Goal: Transaction & Acquisition: Register for event/course

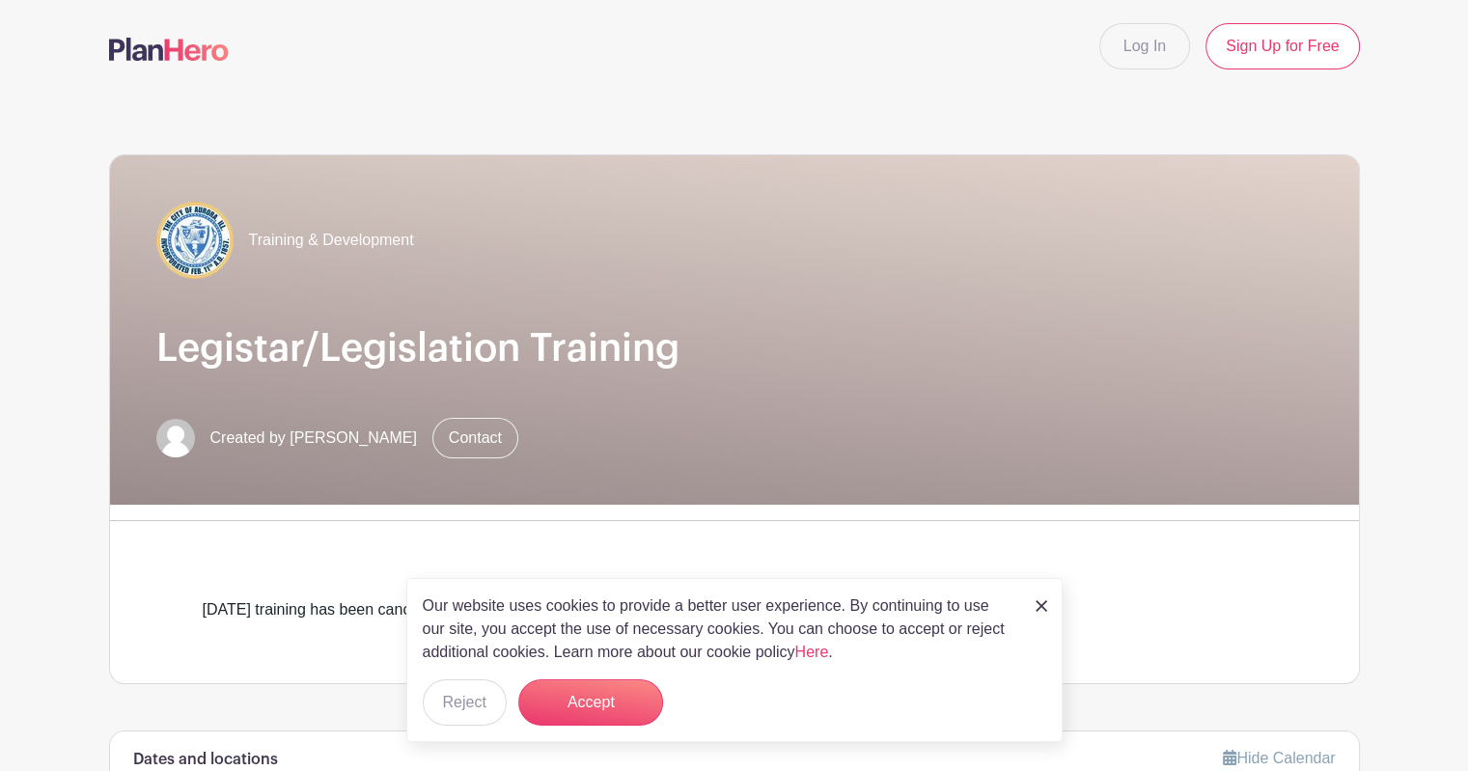
click at [1037, 612] on img at bounding box center [1042, 606] width 12 height 12
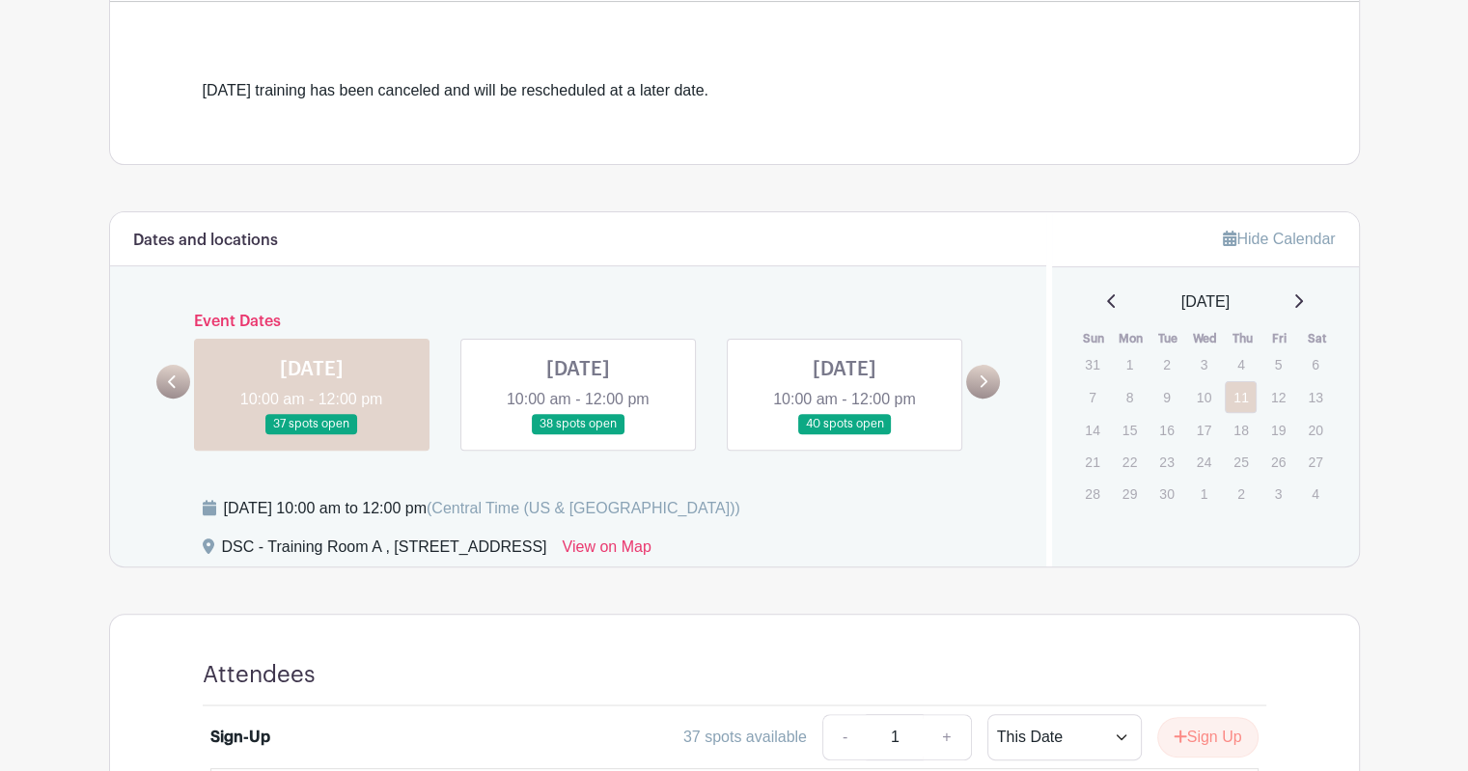
scroll to position [579, 0]
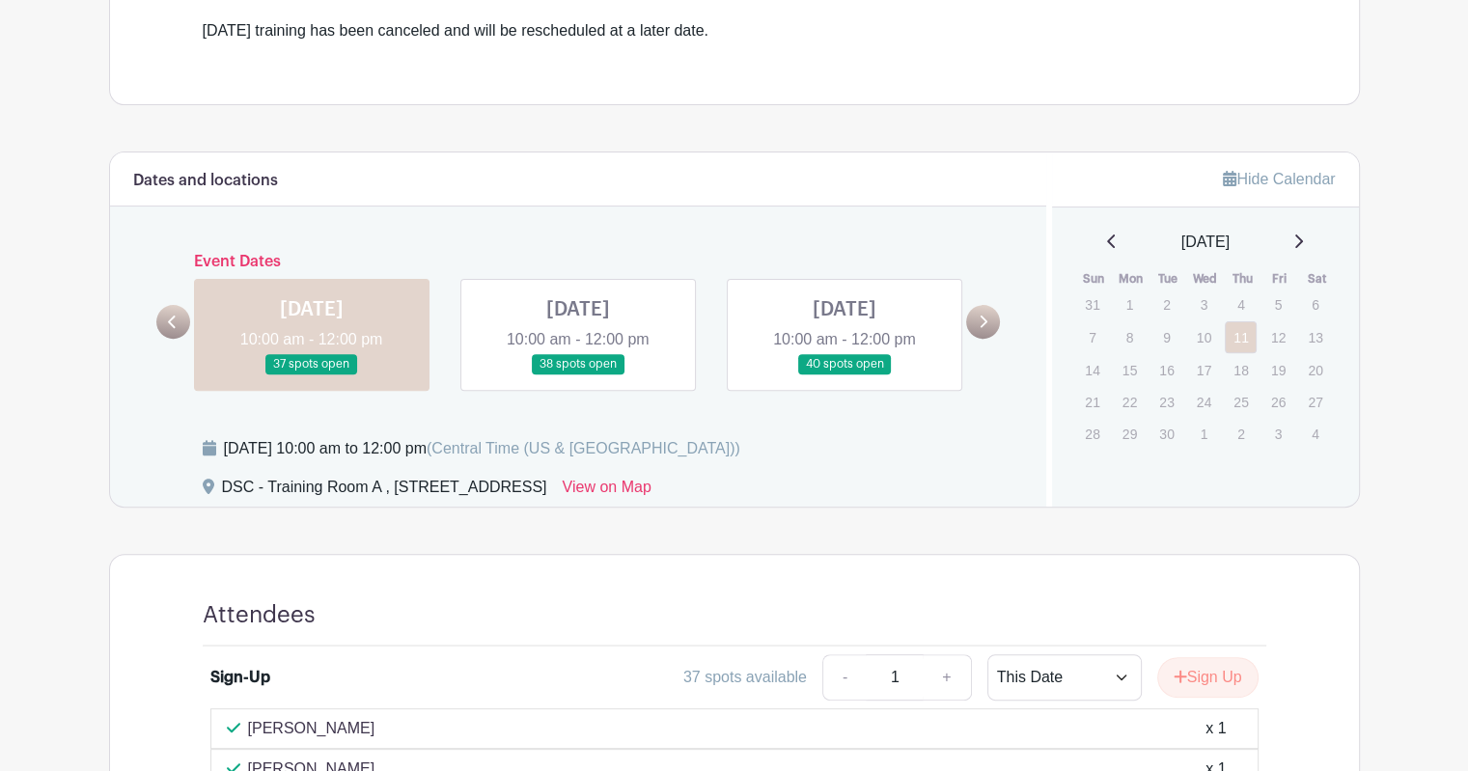
click at [312, 375] on link at bounding box center [312, 375] width 0 height 0
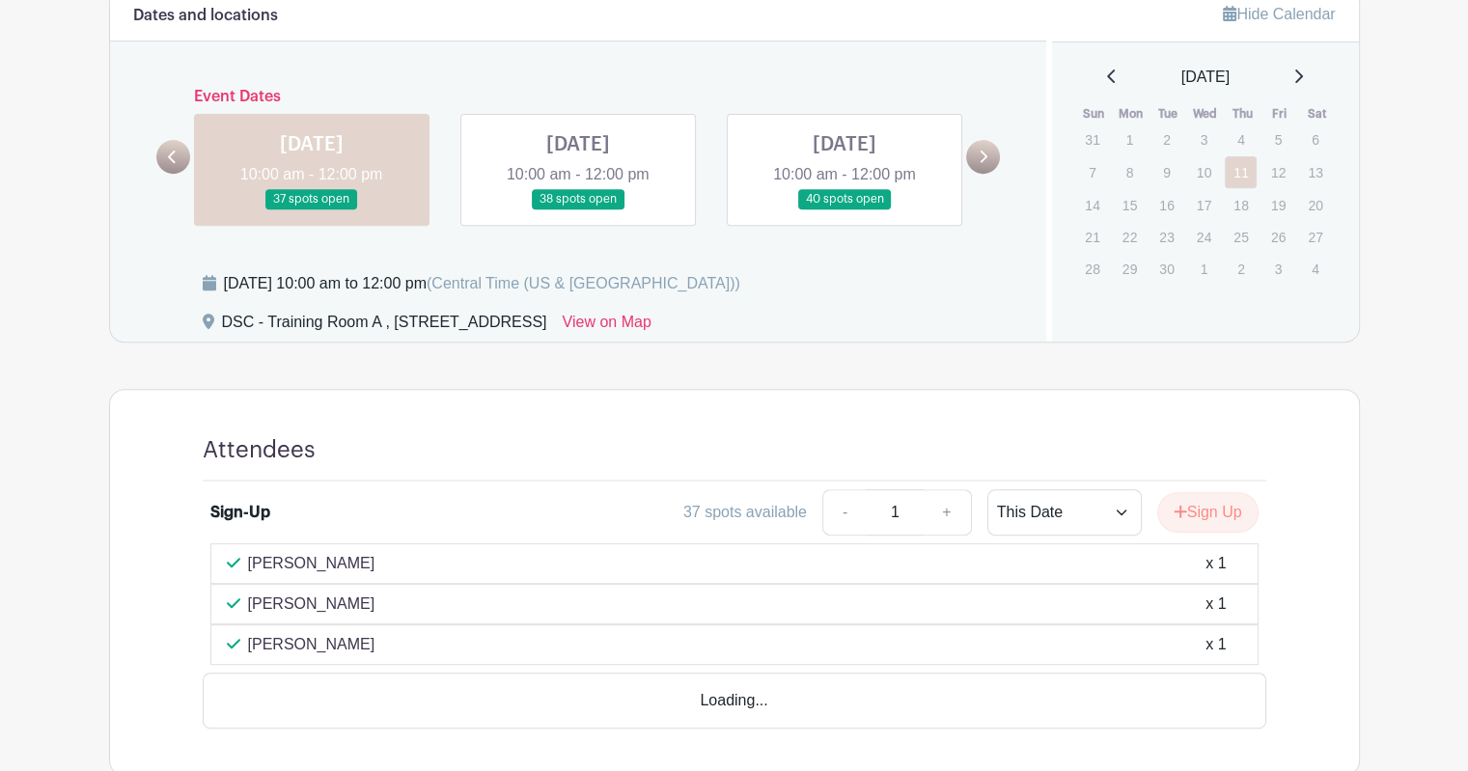
scroll to position [772, 0]
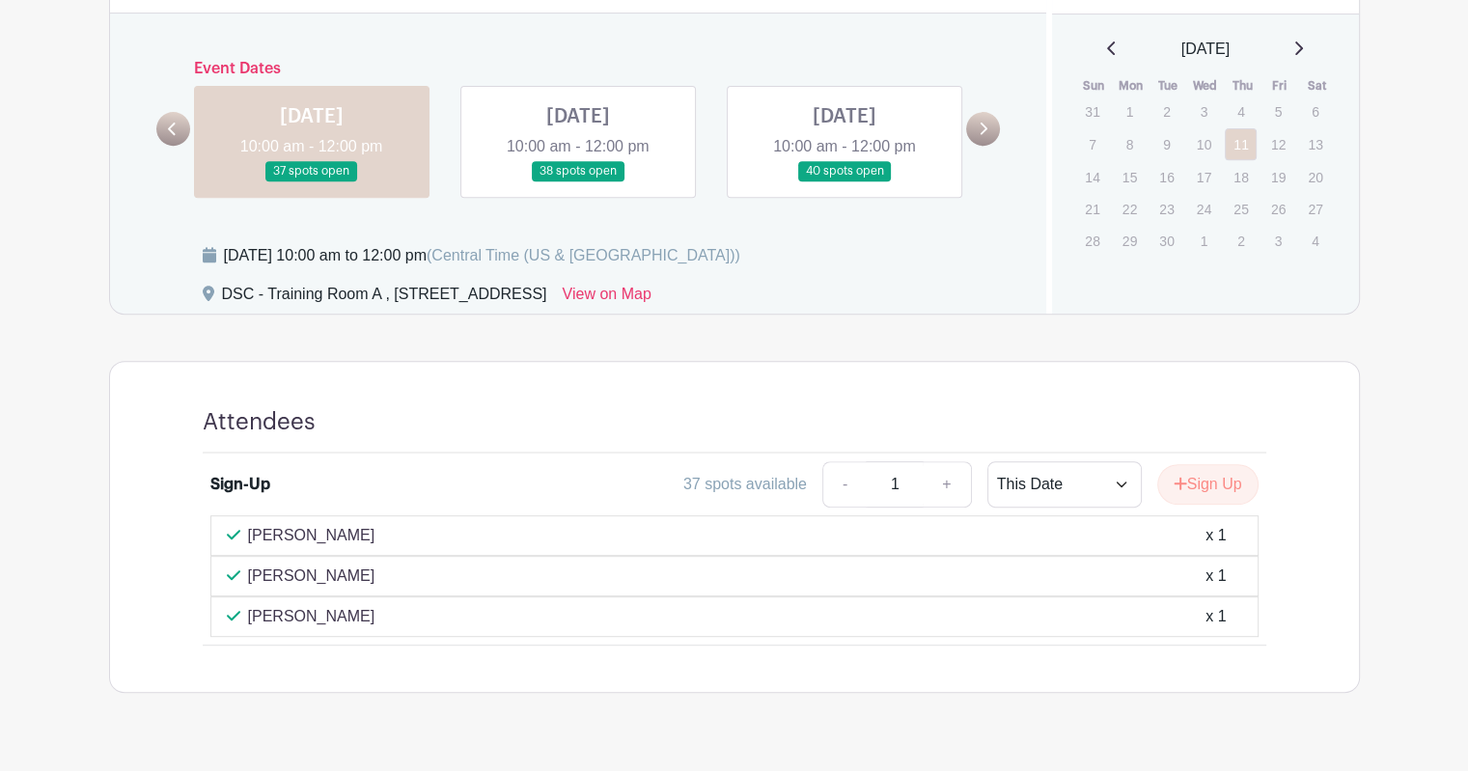
click at [578, 181] on link at bounding box center [578, 181] width 0 height 0
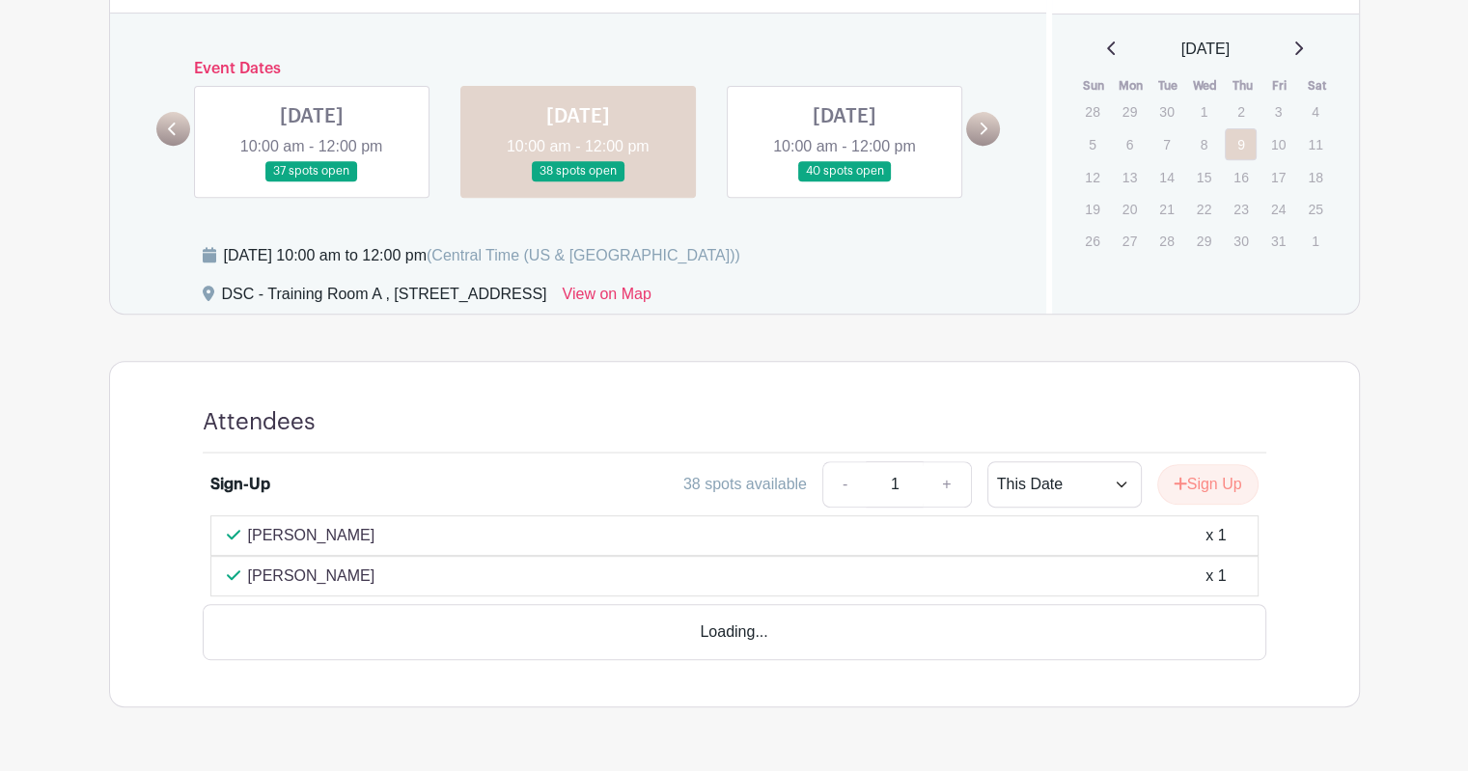
scroll to position [770, 0]
click at [845, 183] on link at bounding box center [845, 183] width 0 height 0
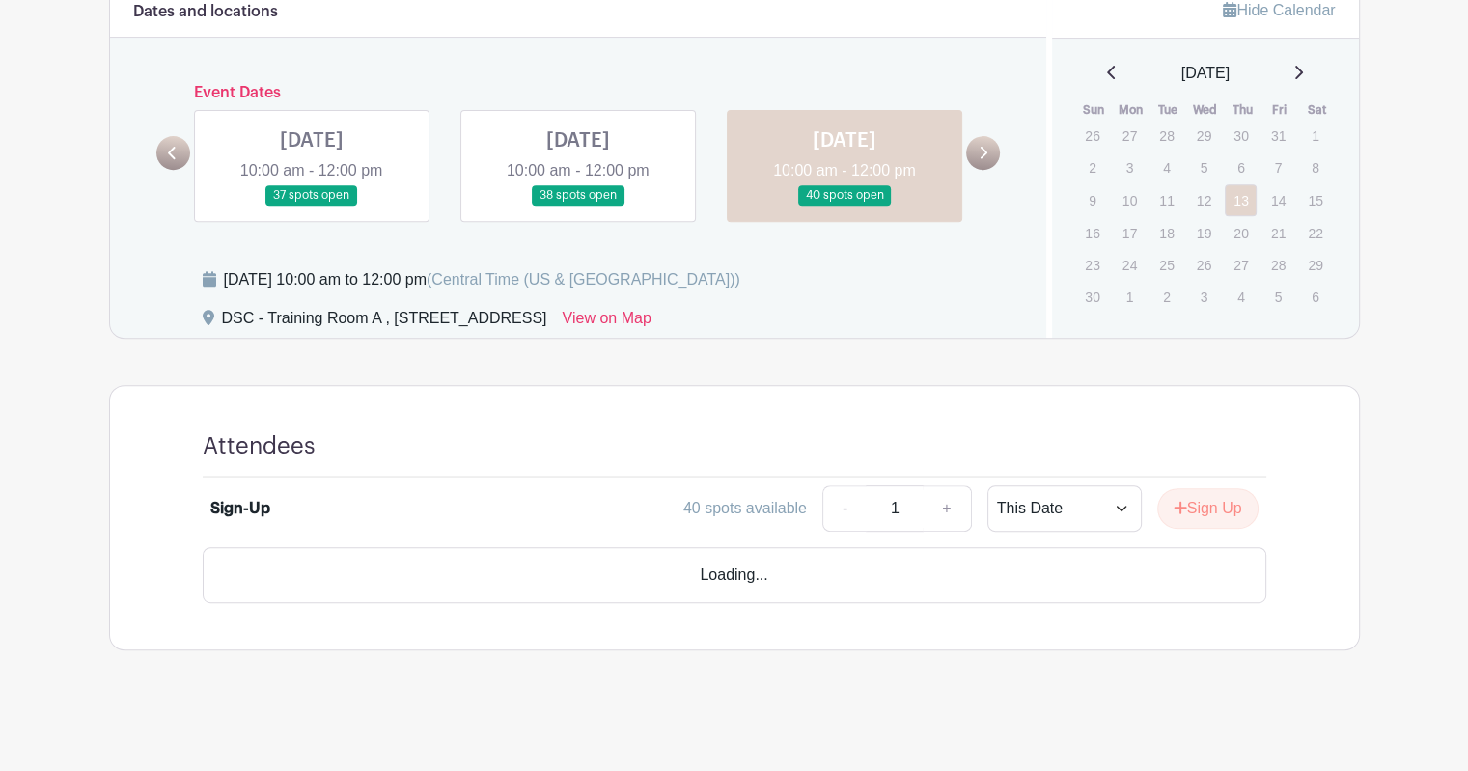
scroll to position [690, 0]
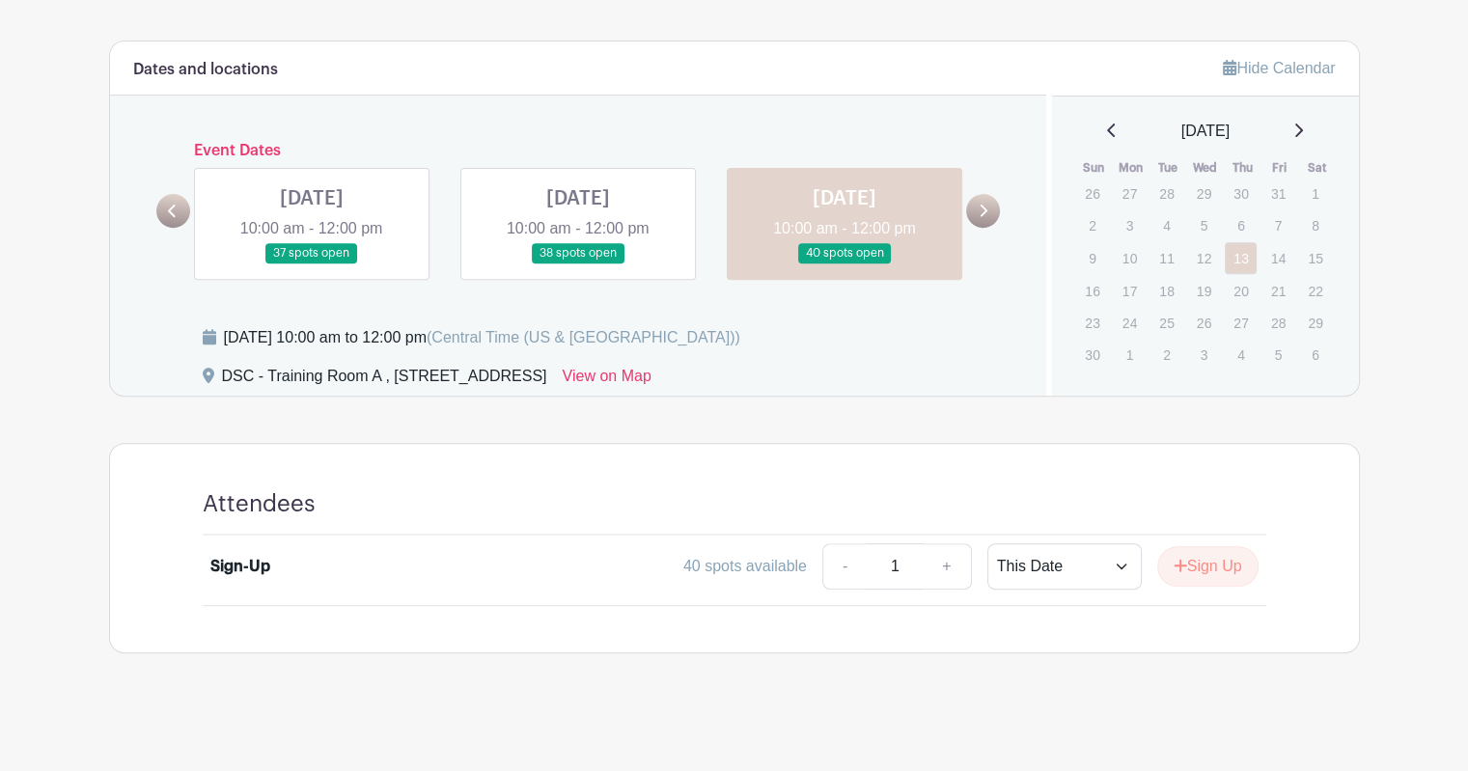
click at [578, 264] on link at bounding box center [578, 264] width 0 height 0
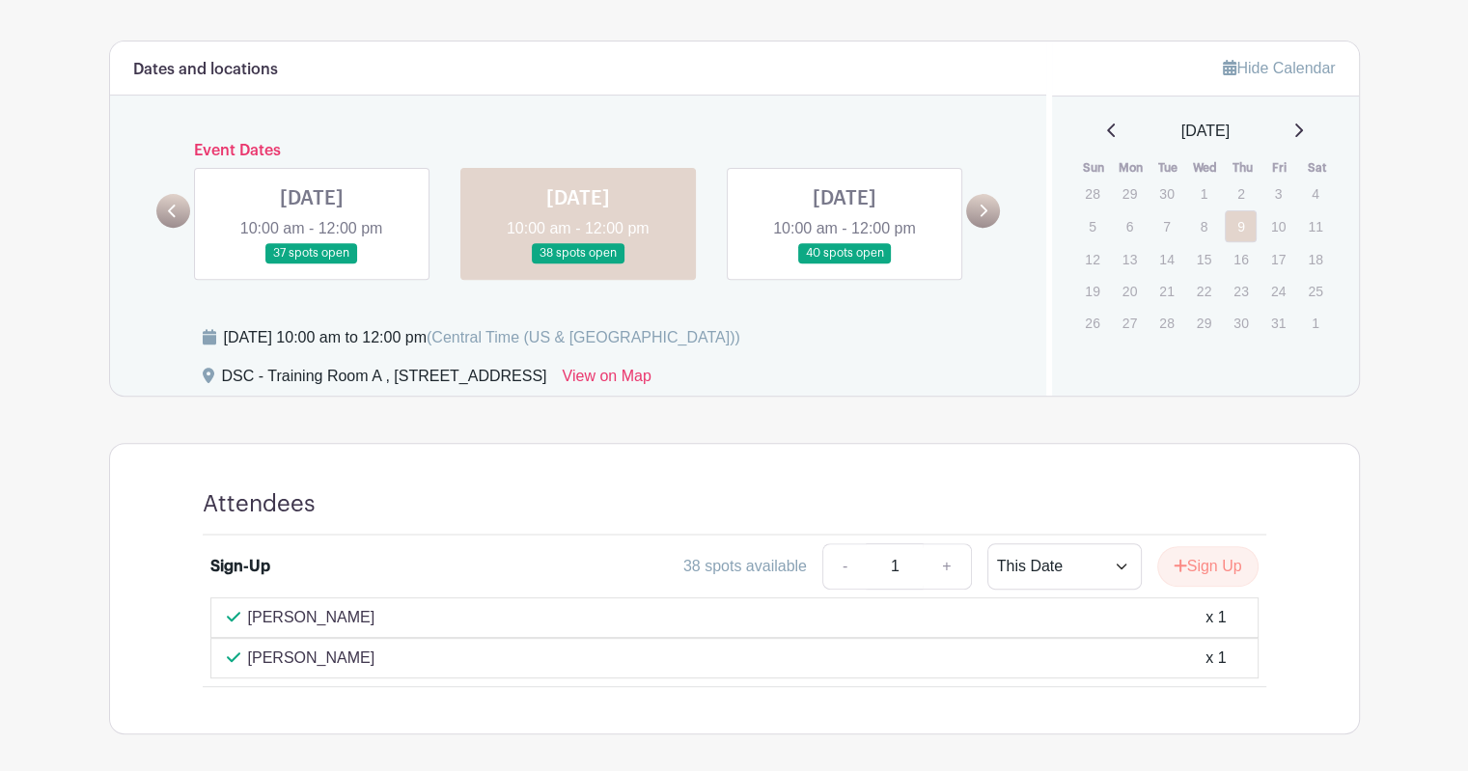
click at [312, 264] on link at bounding box center [312, 264] width 0 height 0
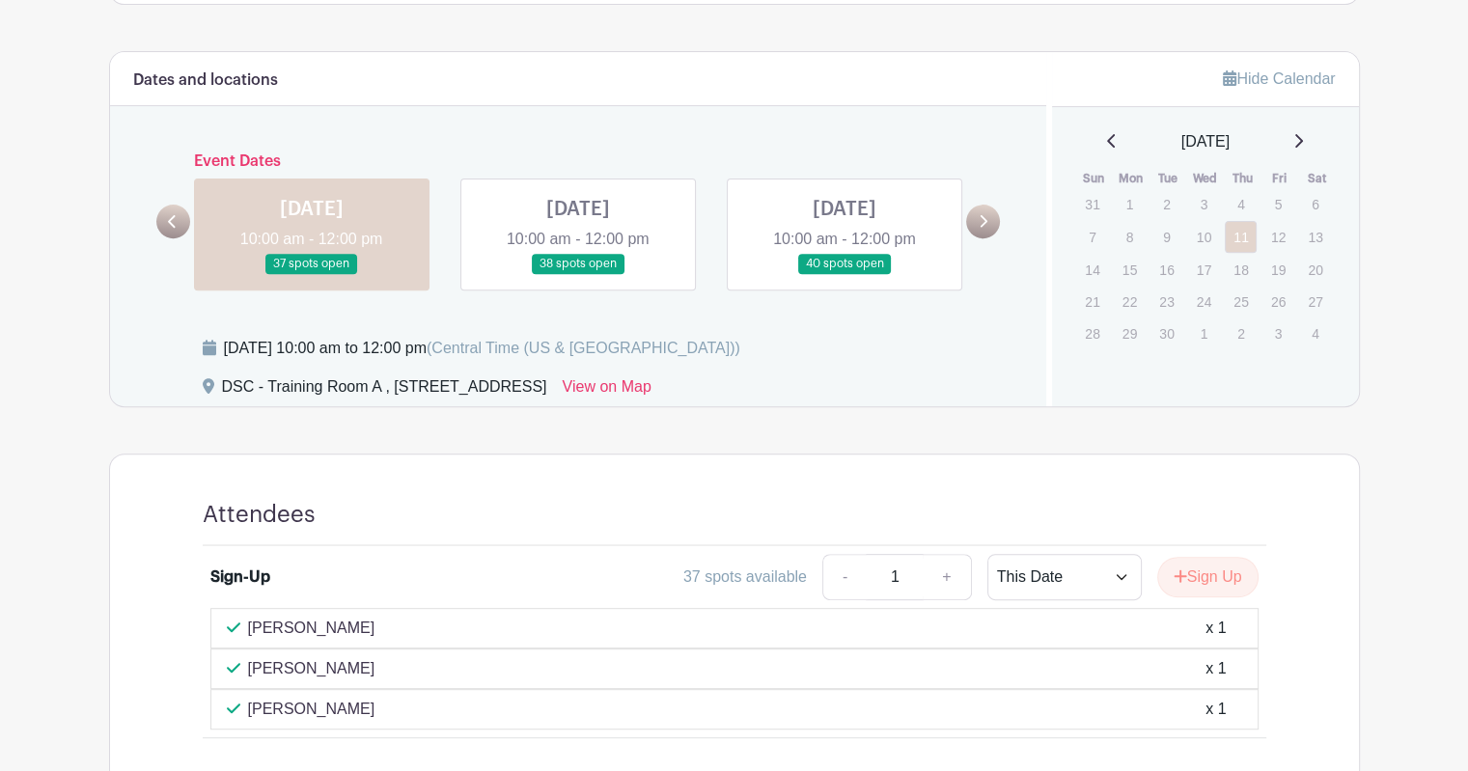
scroll to position [690, 0]
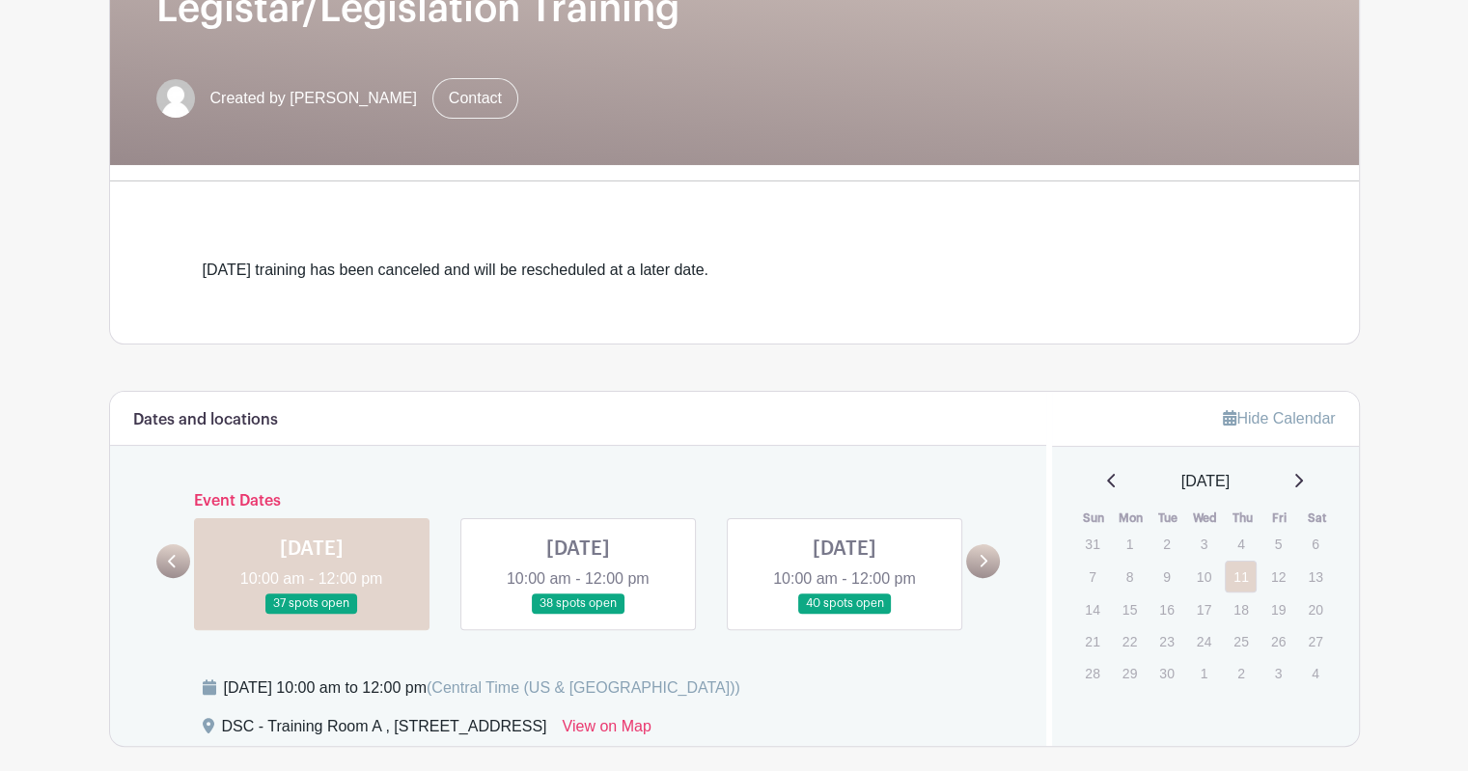
scroll to position [386, 0]
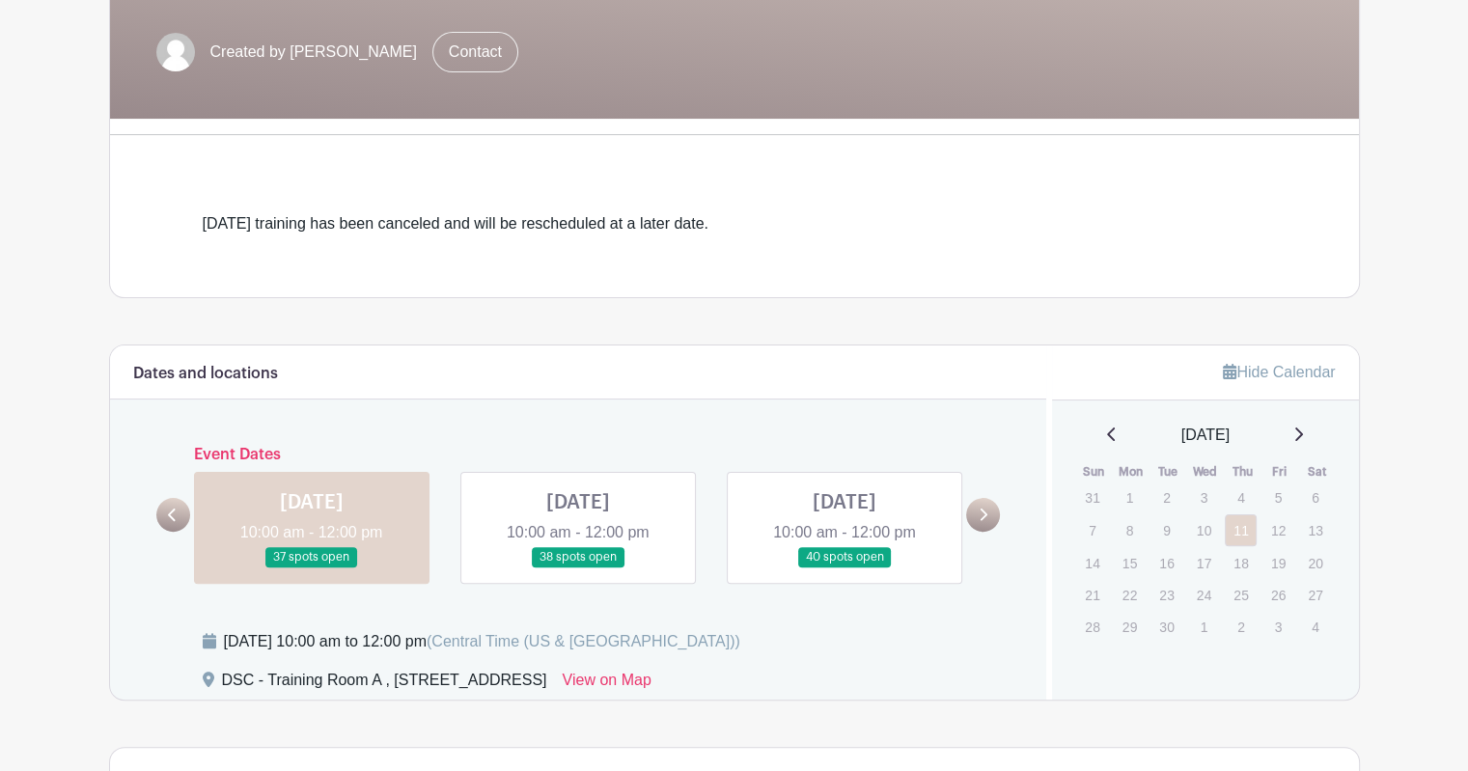
click at [312, 568] on link at bounding box center [312, 568] width 0 height 0
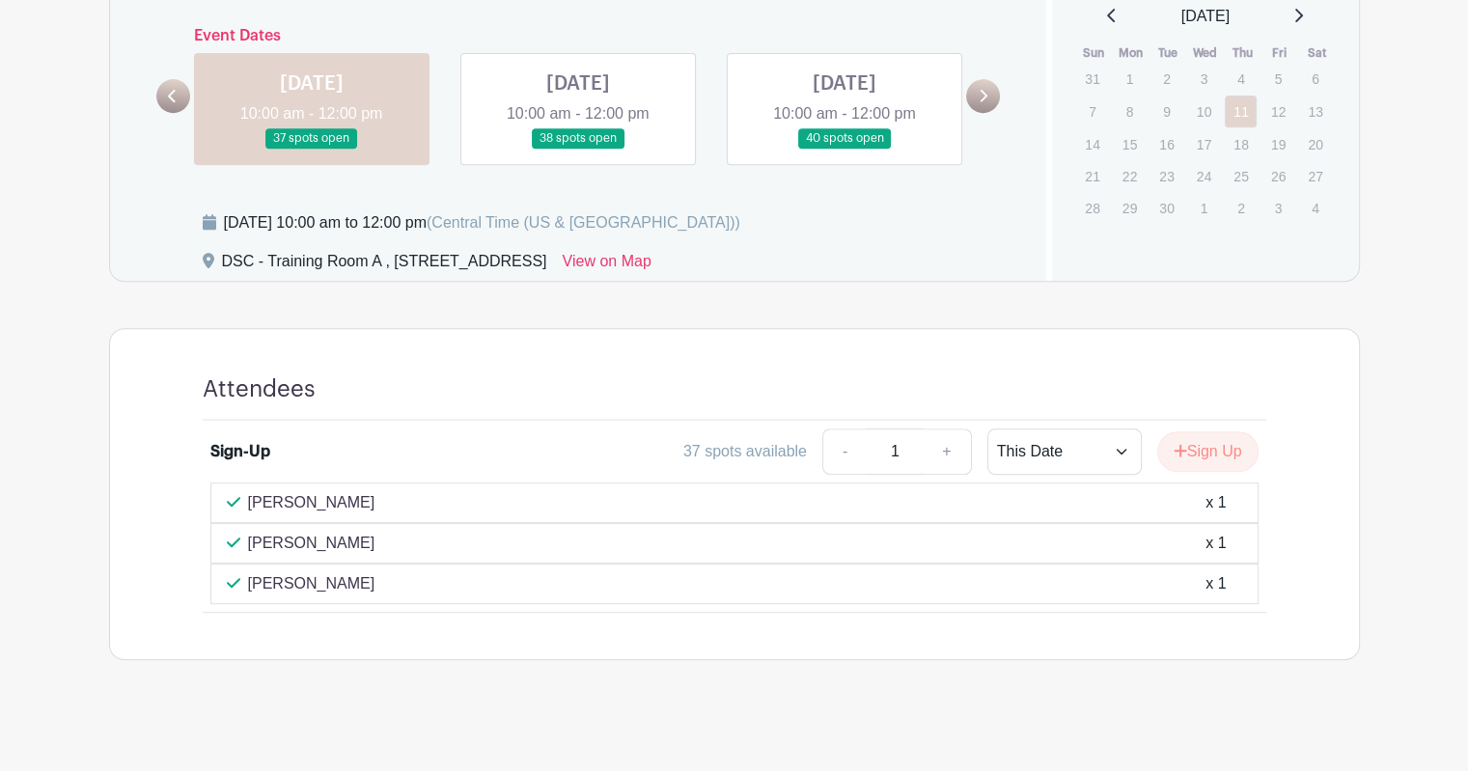
scroll to position [811, 0]
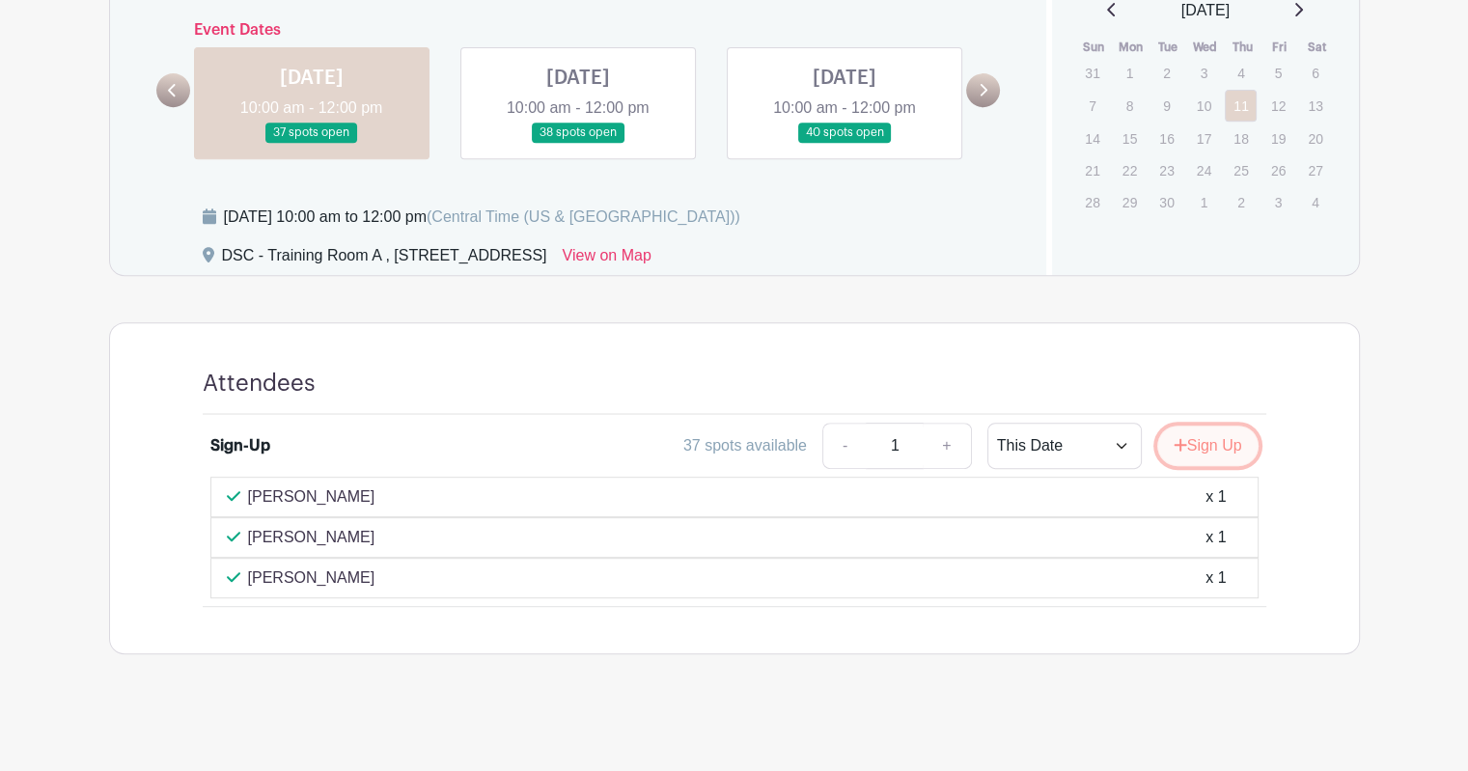
click at [1185, 445] on button "Sign Up" at bounding box center [1207, 446] width 101 height 41
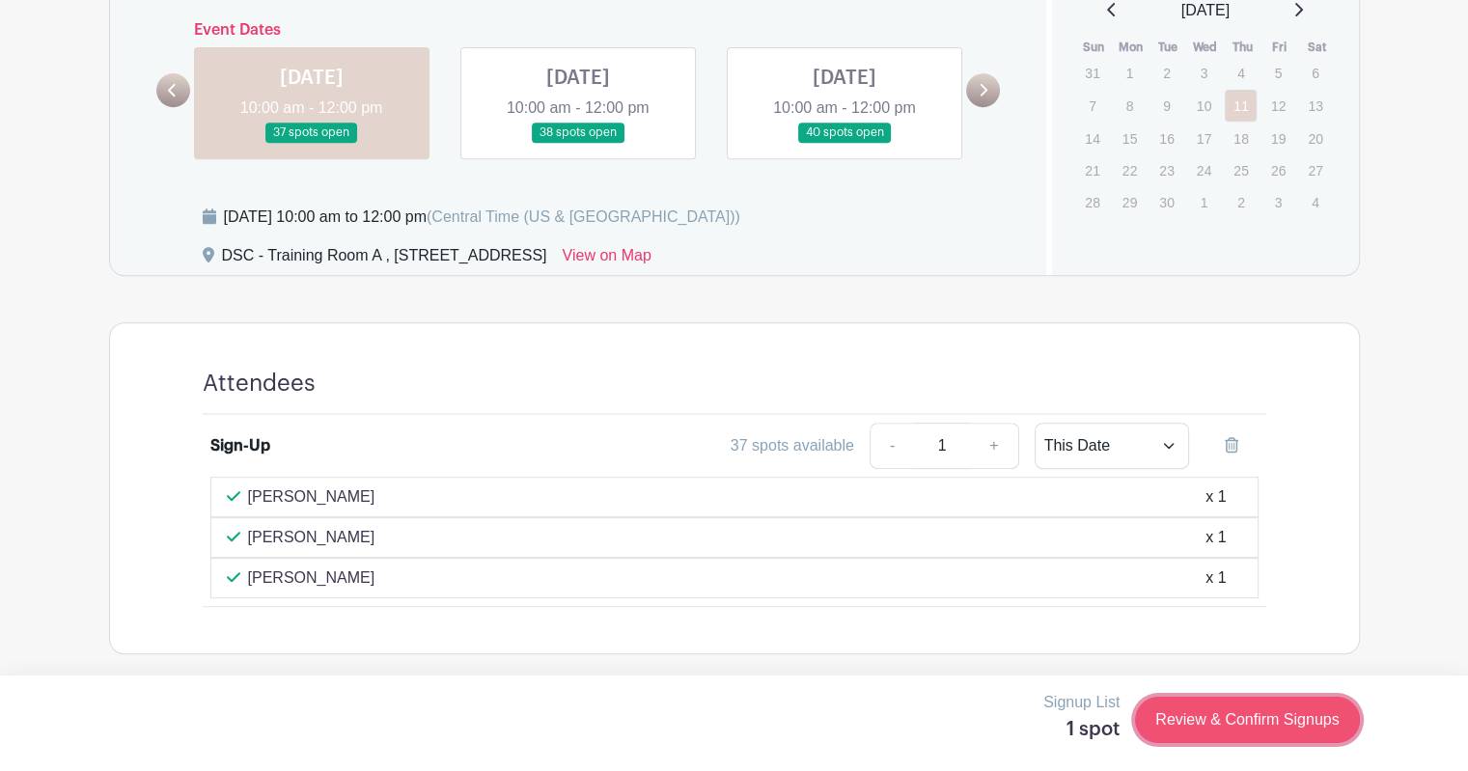
click at [1161, 730] on link "Review & Confirm Signups" at bounding box center [1247, 720] width 224 height 46
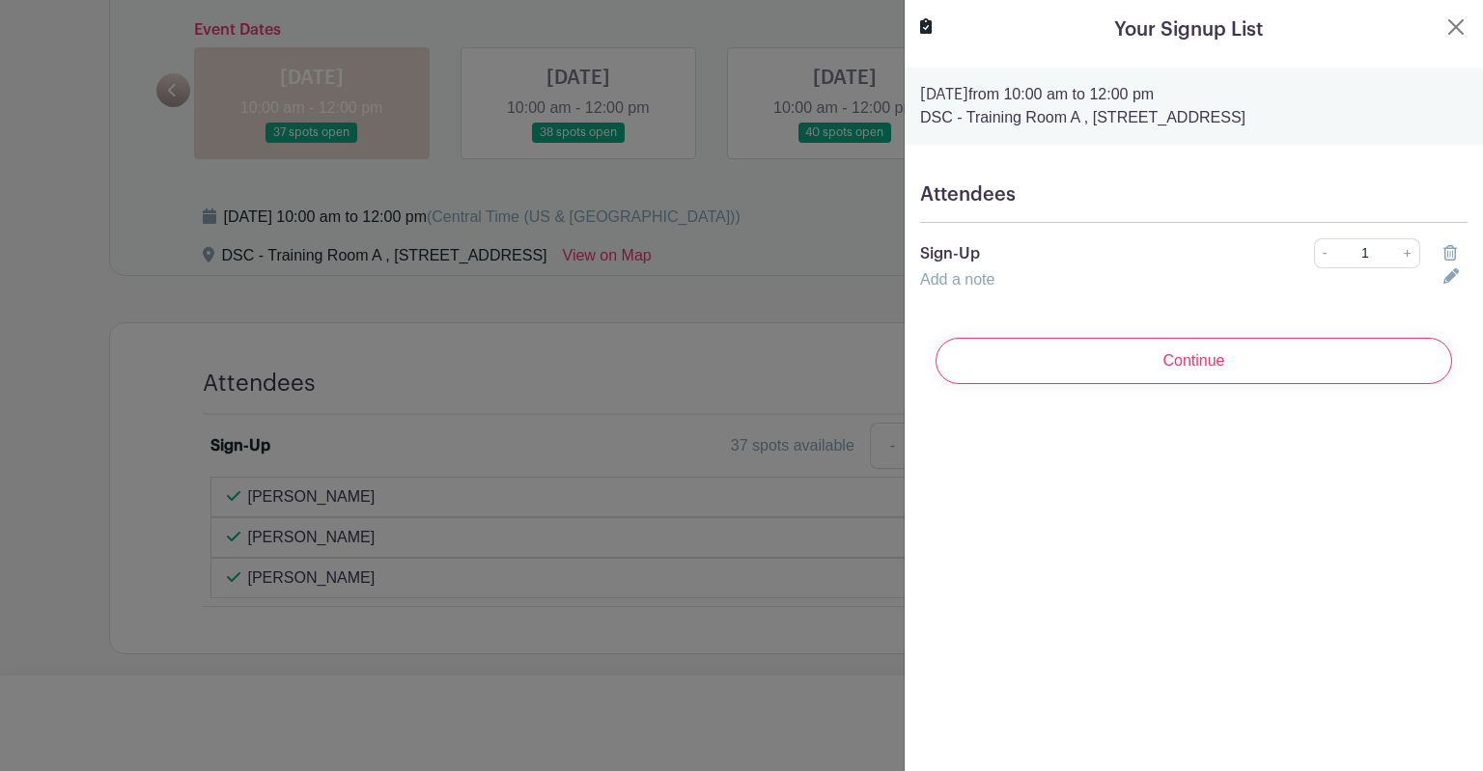
click at [952, 212] on div "Attendees Sign-Up - 1 + Add a note" at bounding box center [1193, 237] width 578 height 139
click at [984, 199] on h5 "Attendees" at bounding box center [1193, 194] width 547 height 23
click at [967, 285] on link "Add a note" at bounding box center [957, 279] width 74 height 16
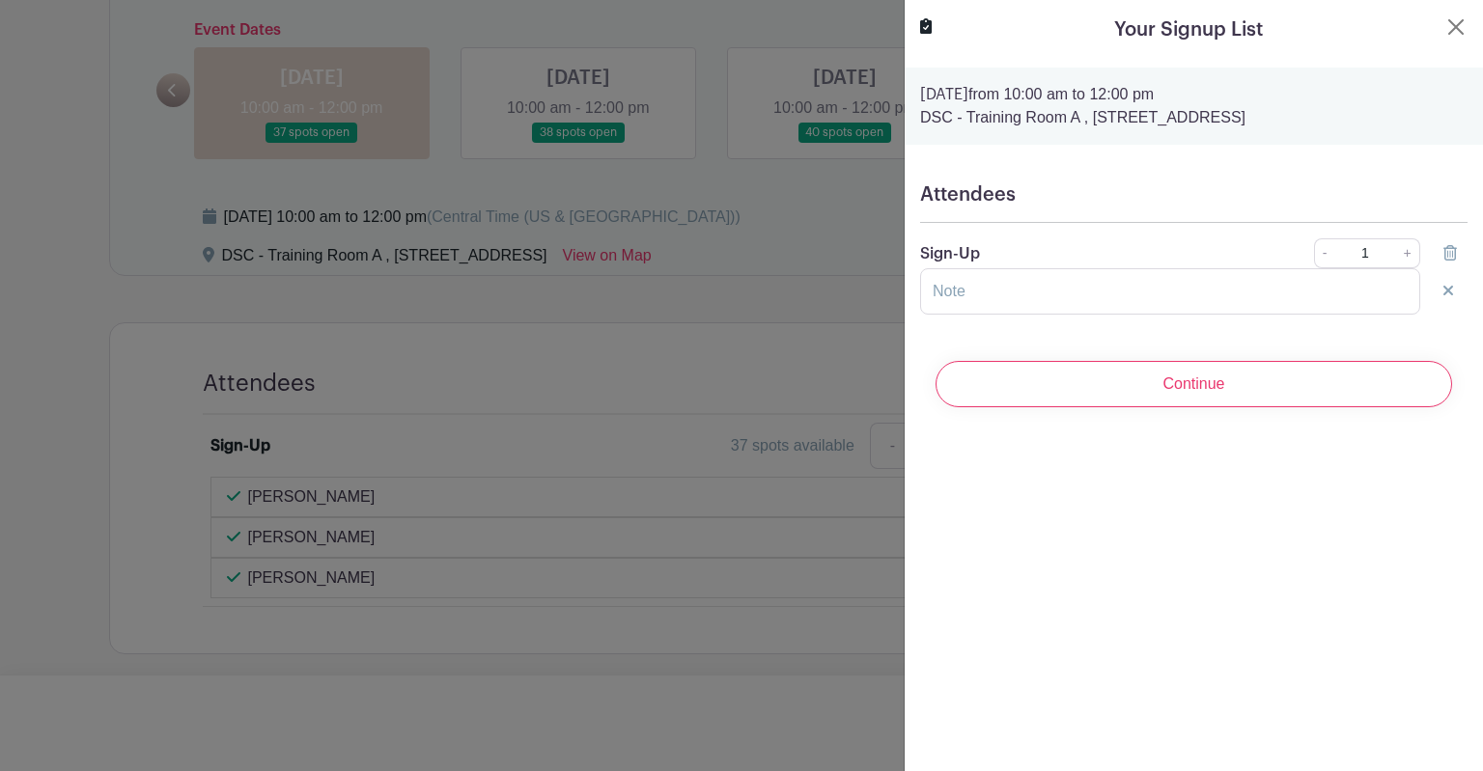
click at [988, 204] on h5 "Attendees" at bounding box center [1193, 194] width 547 height 23
click at [1053, 387] on input "Continue" at bounding box center [1193, 384] width 516 height 46
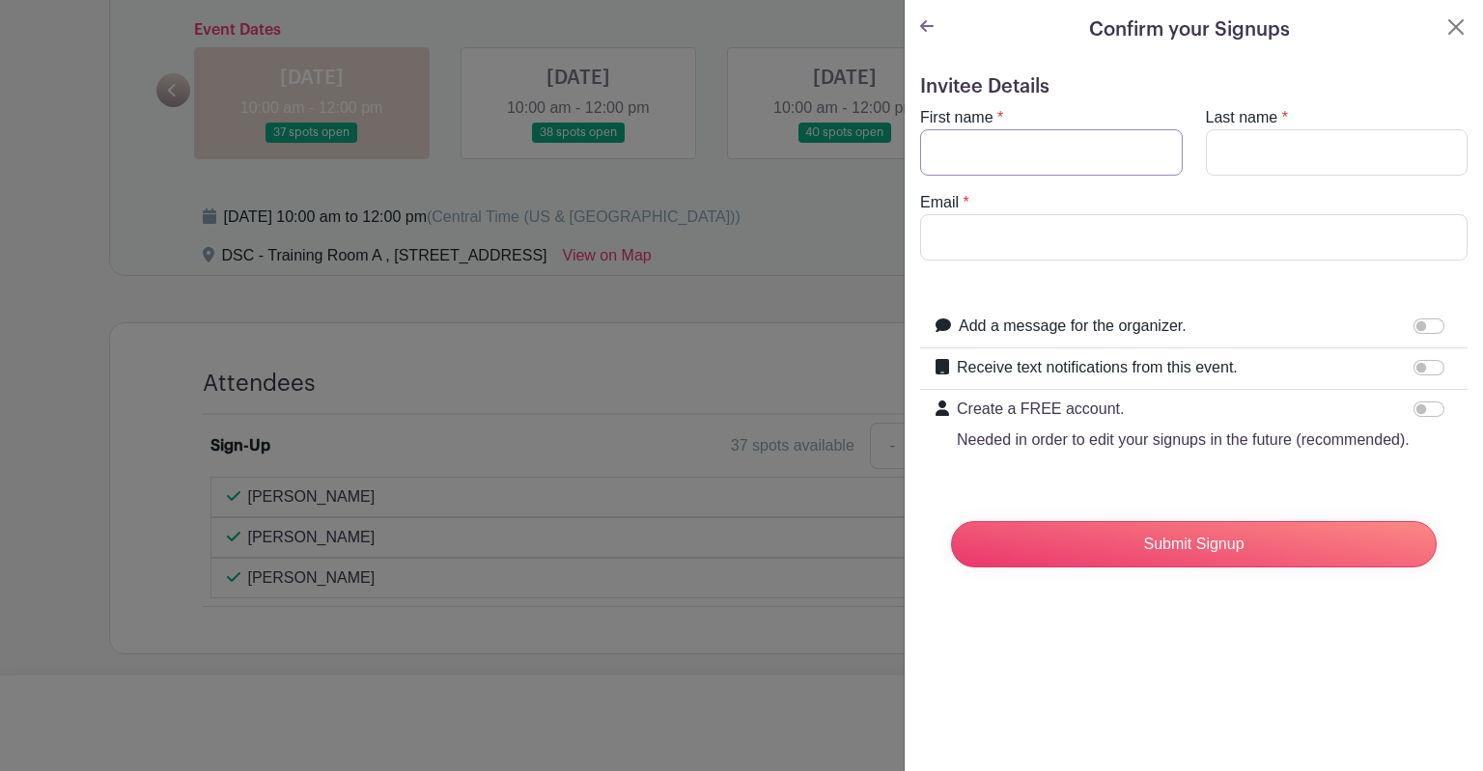
click at [988, 153] on input "First name" at bounding box center [1051, 152] width 263 height 46
type input "[PERSON_NAME]"
click at [989, 224] on input "Email" at bounding box center [1193, 237] width 547 height 46
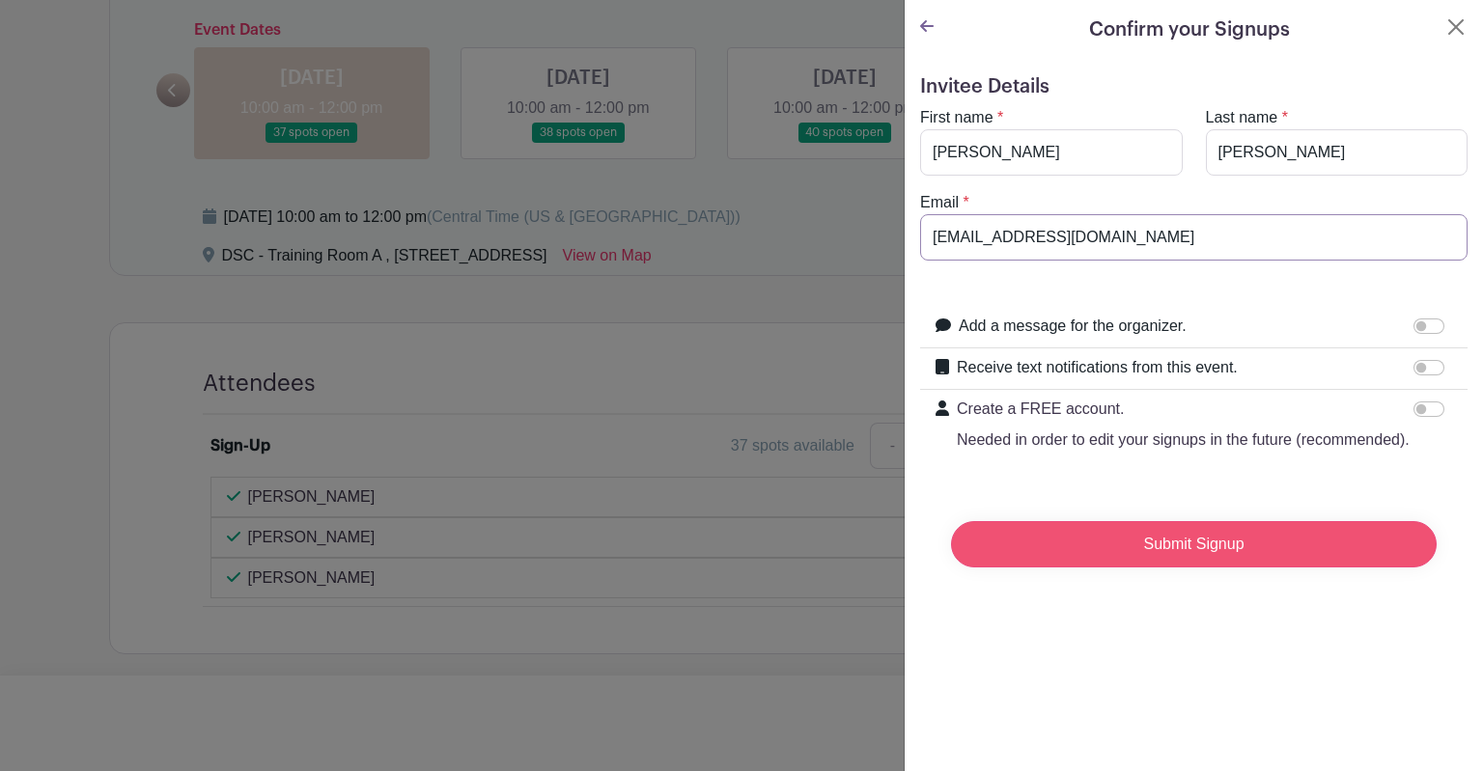
type input "[EMAIL_ADDRESS][DOMAIN_NAME]"
click at [1112, 567] on input "Submit Signup" at bounding box center [1194, 544] width 486 height 46
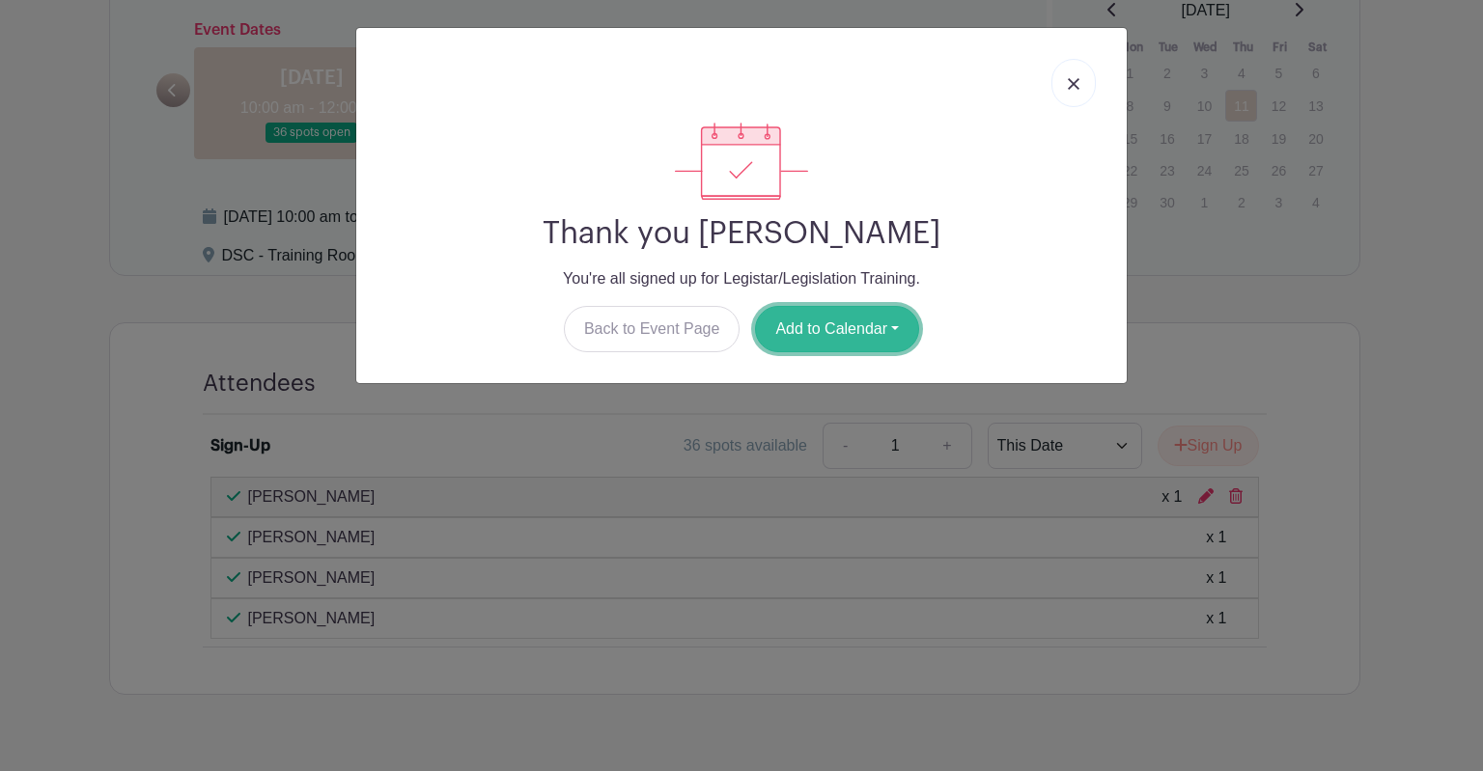
click at [819, 341] on button "Add to Calendar" at bounding box center [837, 329] width 164 height 46
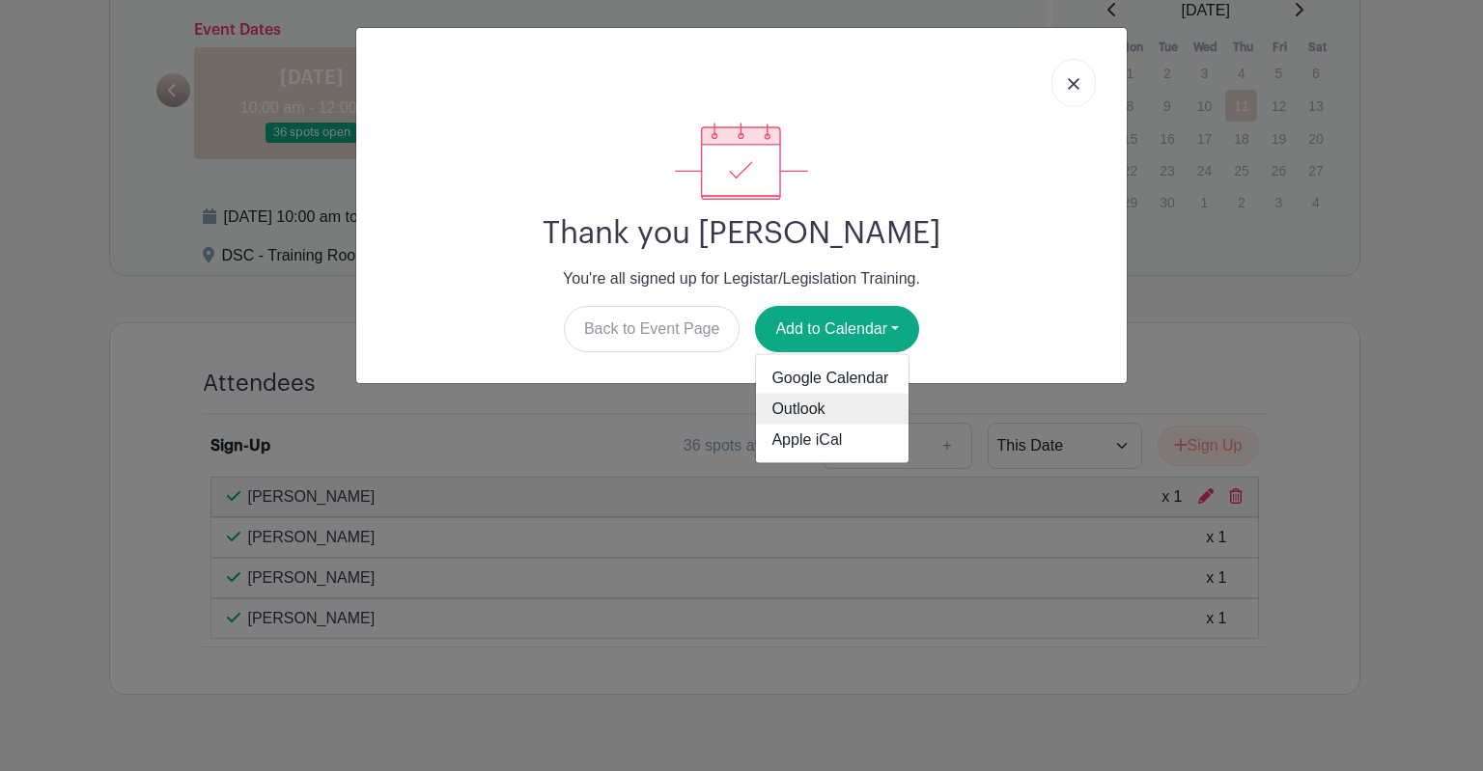
click at [796, 405] on link "Outlook" at bounding box center [832, 409] width 153 height 31
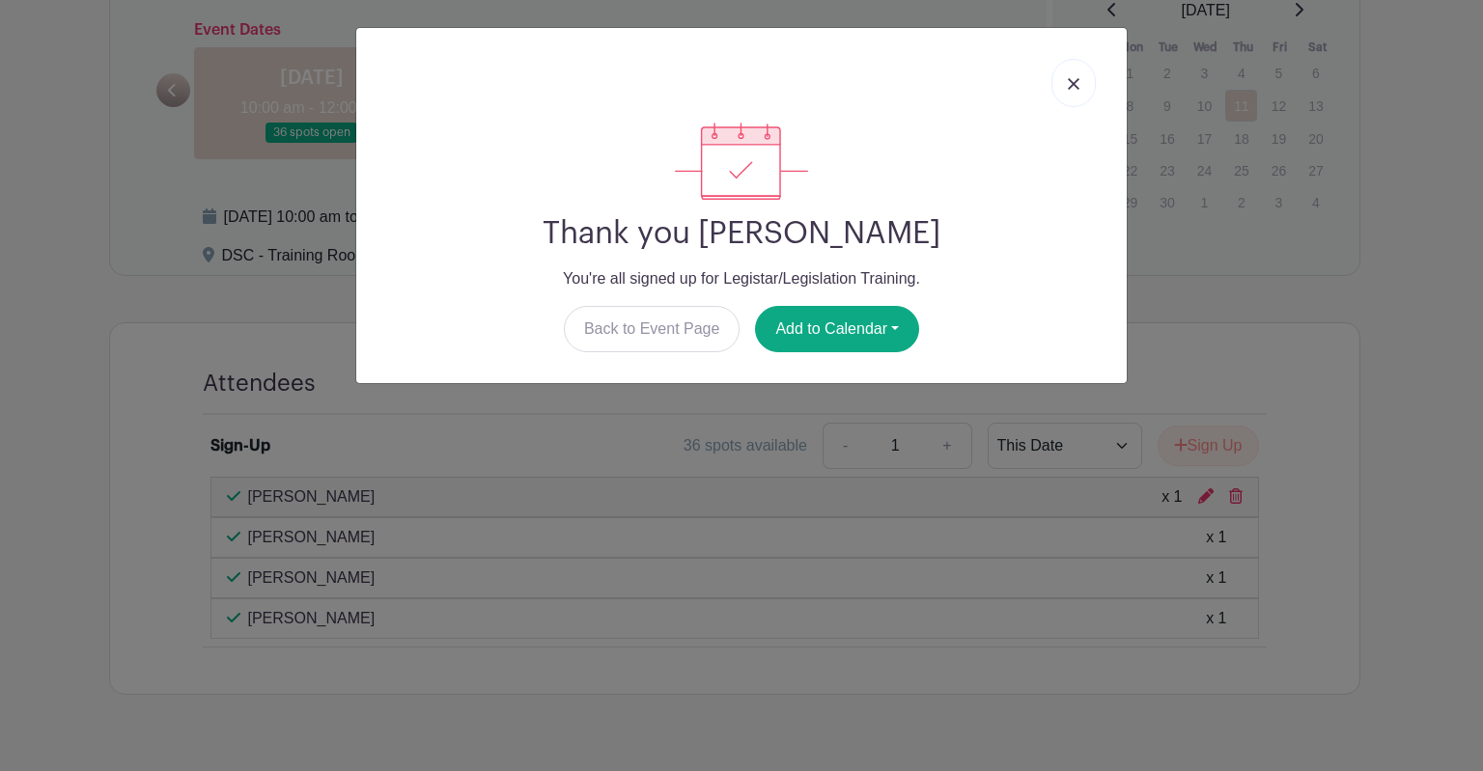
click at [1060, 80] on link at bounding box center [1073, 83] width 44 height 48
